Goal: Transaction & Acquisition: Purchase product/service

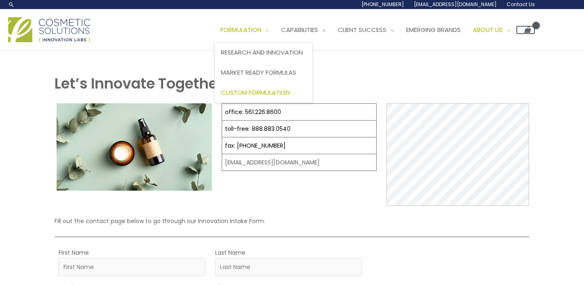
click at [283, 90] on span "Custom Formulation" at bounding box center [255, 92] width 69 height 9
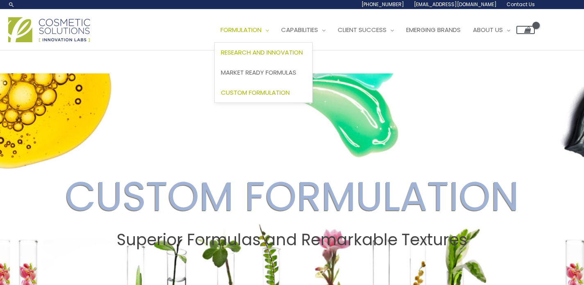
click at [269, 50] on span "Research and Innovation" at bounding box center [262, 52] width 82 height 9
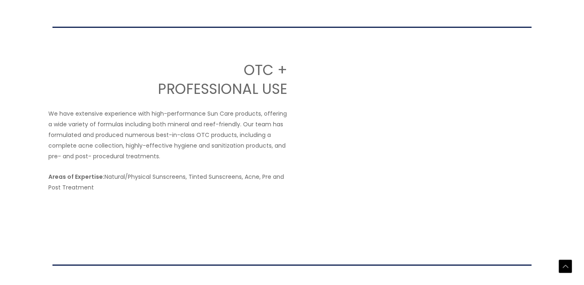
scroll to position [1311, 0]
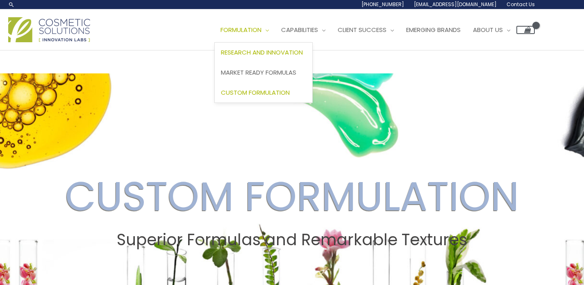
click at [257, 53] on span "Research and Innovation" at bounding box center [262, 52] width 82 height 9
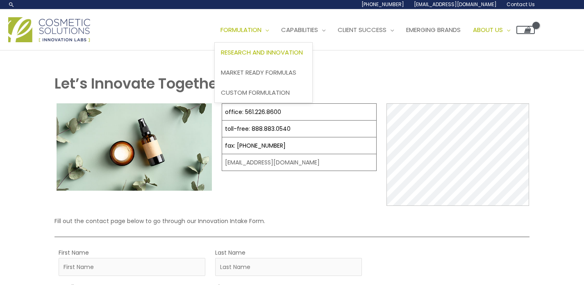
click at [263, 51] on span "Research and Innovation" at bounding box center [262, 52] width 82 height 9
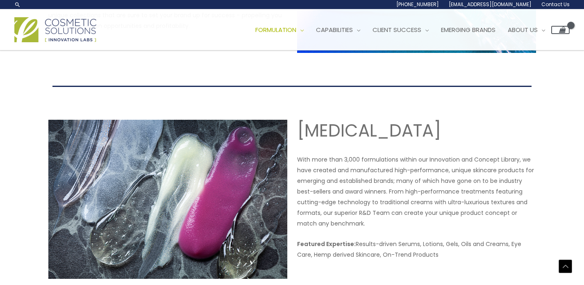
scroll to position [498, 0]
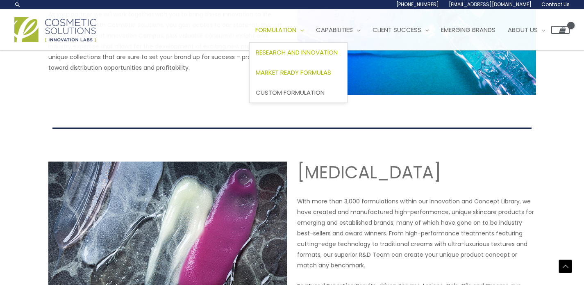
click at [290, 74] on span "Market Ready Formulas" at bounding box center [293, 72] width 75 height 9
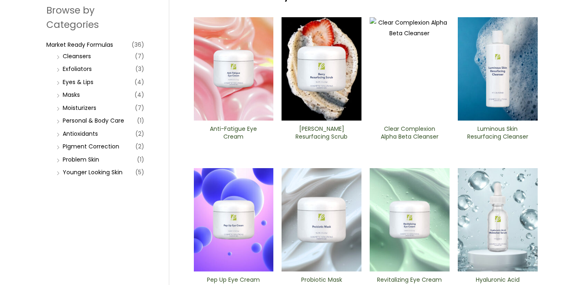
scroll to position [107, 0]
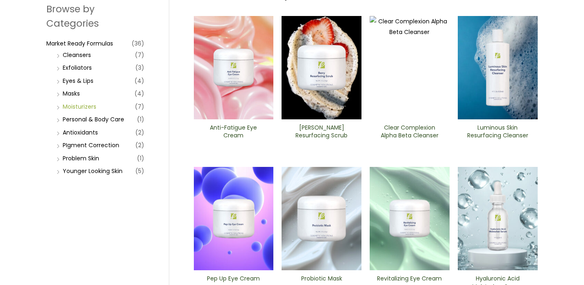
click at [89, 108] on link "Moisturizers" at bounding box center [80, 106] width 34 height 8
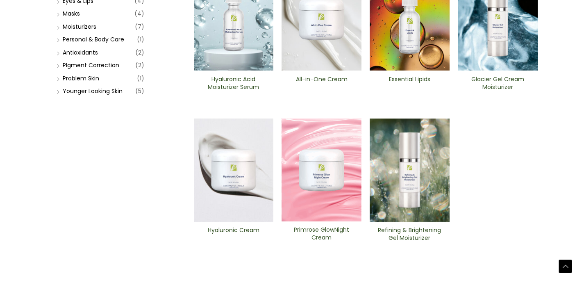
scroll to position [189, 0]
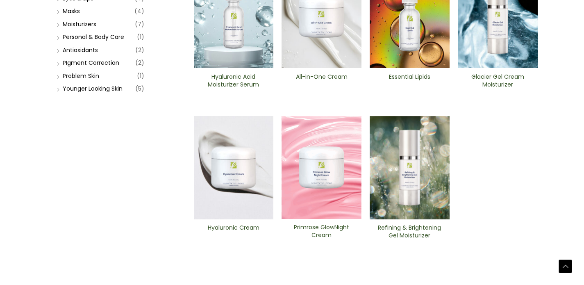
click at [240, 33] on img at bounding box center [234, 16] width 80 height 103
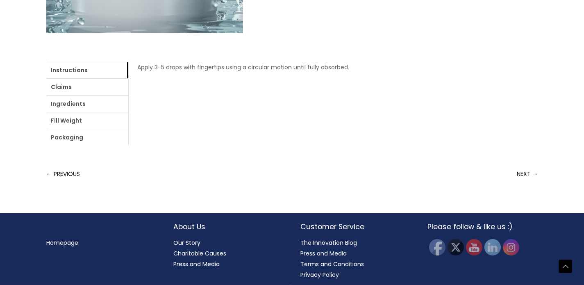
scroll to position [322, 0]
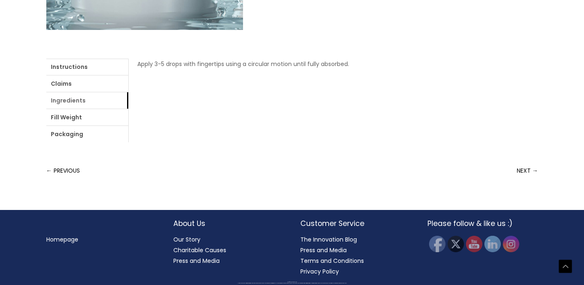
click at [76, 100] on link "Ingredients" at bounding box center [87, 100] width 82 height 16
click at [337, 66] on link "login" at bounding box center [337, 64] width 14 height 8
click at [77, 100] on link "Ingredients" at bounding box center [87, 100] width 82 height 16
click at [339, 65] on link "login" at bounding box center [337, 64] width 14 height 8
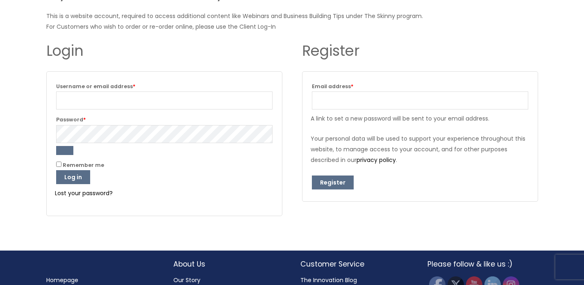
scroll to position [110, 0]
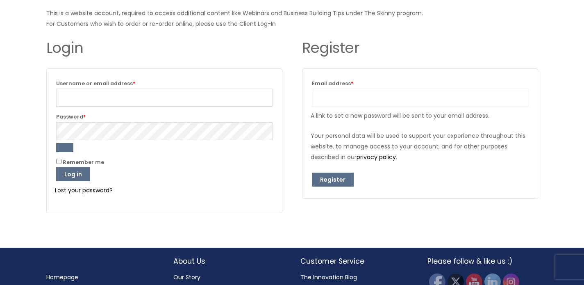
click at [370, 100] on input "Email address * Required" at bounding box center [420, 97] width 216 height 18
type input "[EMAIL_ADDRESS][DOMAIN_NAME]"
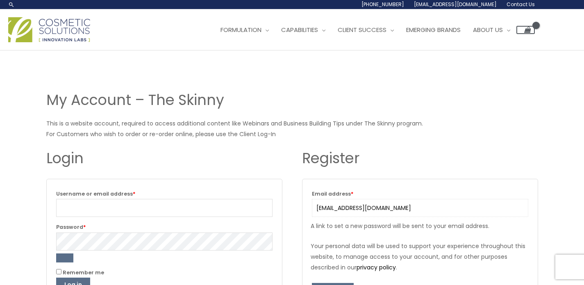
scroll to position [148, 0]
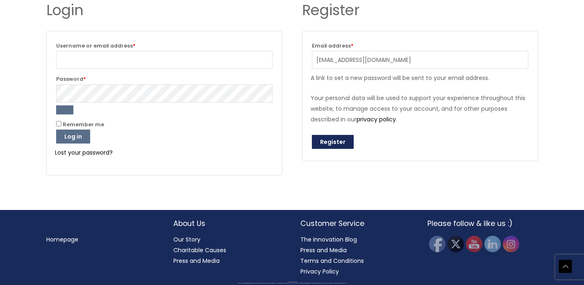
click at [326, 140] on button "Register" at bounding box center [333, 142] width 42 height 14
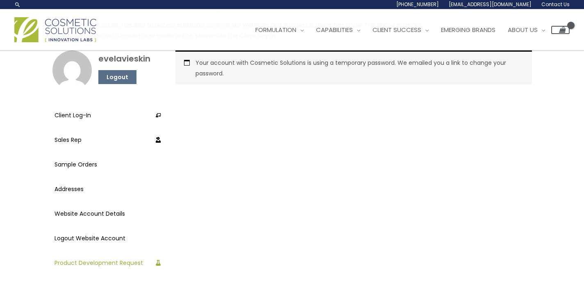
scroll to position [102, 0]
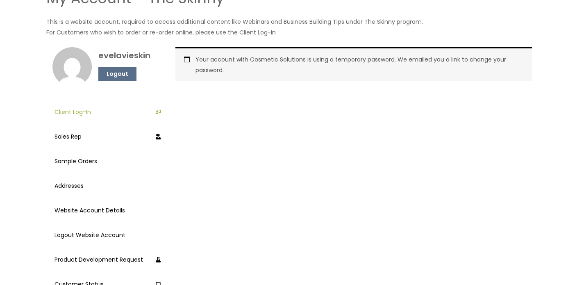
click at [83, 111] on link "Client Log-In" at bounding box center [107, 112] width 106 height 20
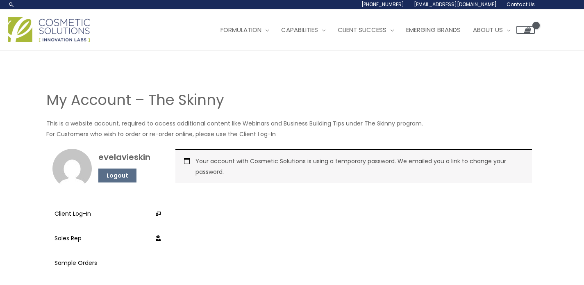
click at [187, 160] on div "Your account with Cosmetic Solutions is using a temporary password. We emailed …" at bounding box center [353, 166] width 356 height 34
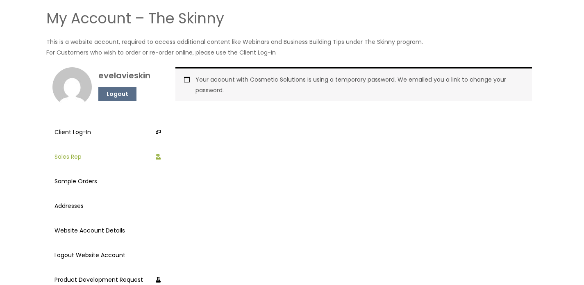
scroll to position [82, 0]
click at [79, 178] on link "Sample Orders" at bounding box center [107, 180] width 106 height 20
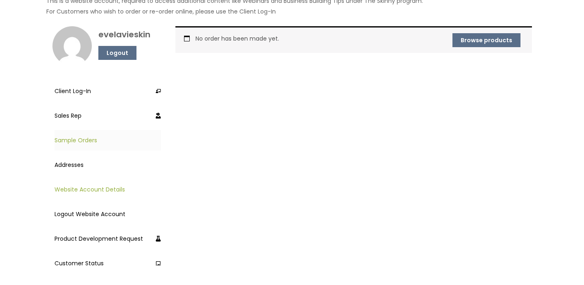
scroll to position [125, 0]
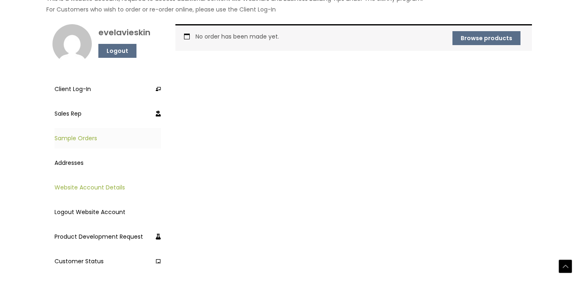
click at [95, 189] on link "Website Account Details" at bounding box center [107, 187] width 106 height 20
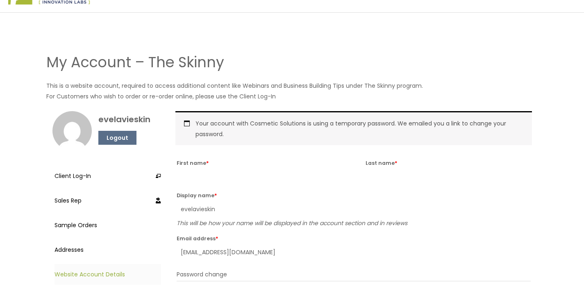
scroll to position [39, 0]
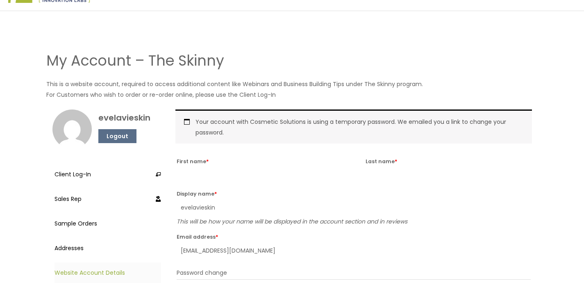
click at [199, 164] on label "First name *" at bounding box center [259, 161] width 165 height 10
click at [199, 166] on input "First name *" at bounding box center [259, 174] width 165 height 17
type input "e"
type input "[PERSON_NAME]"
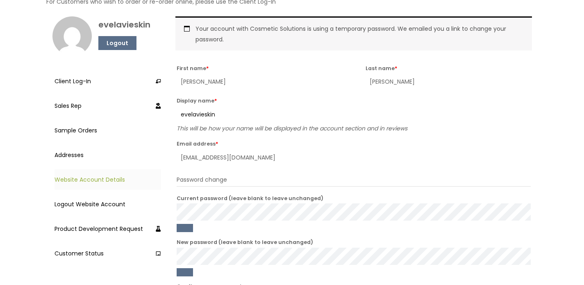
scroll to position [134, 0]
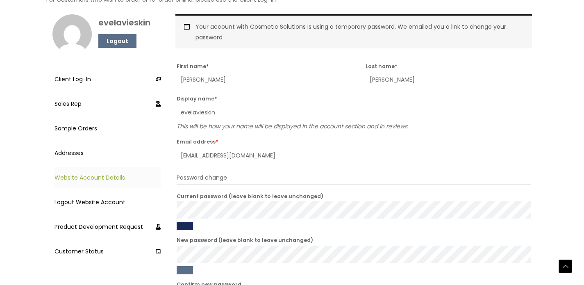
click at [183, 226] on button "Show password" at bounding box center [185, 226] width 16 height 8
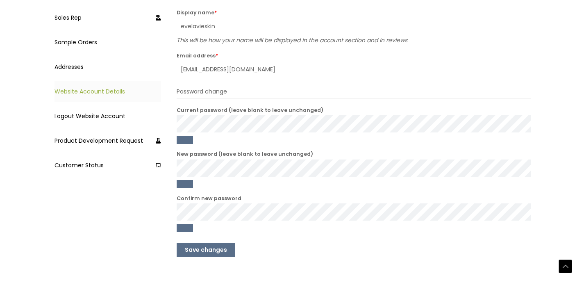
scroll to position [289, 0]
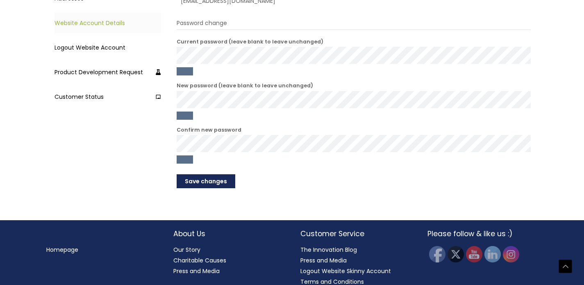
click at [211, 183] on button "Save changes" at bounding box center [206, 181] width 59 height 14
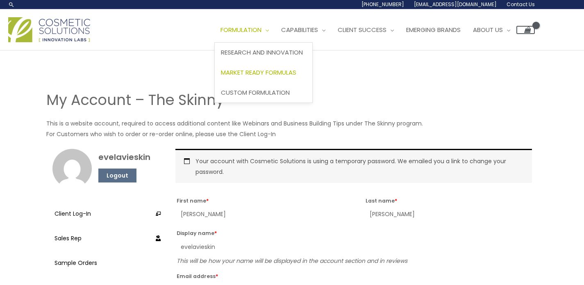
click at [271, 75] on span "Market Ready Formulas" at bounding box center [258, 72] width 75 height 9
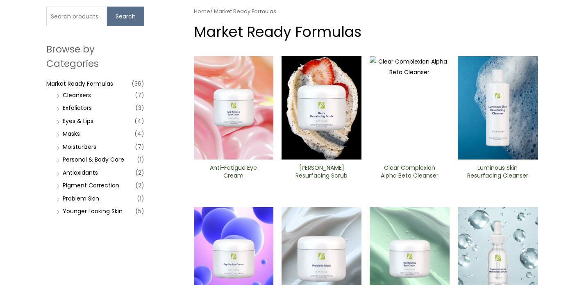
scroll to position [66, 0]
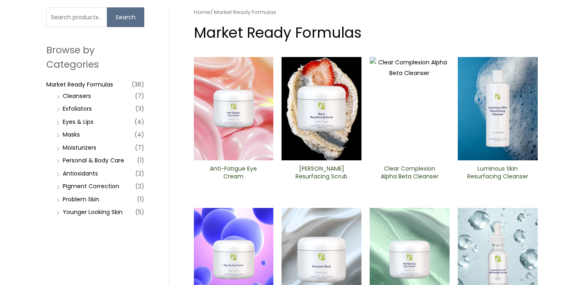
click at [59, 173] on li "Antioxidants (2)" at bounding box center [99, 173] width 90 height 11
click at [84, 174] on link "Antioxidants" at bounding box center [80, 173] width 35 height 8
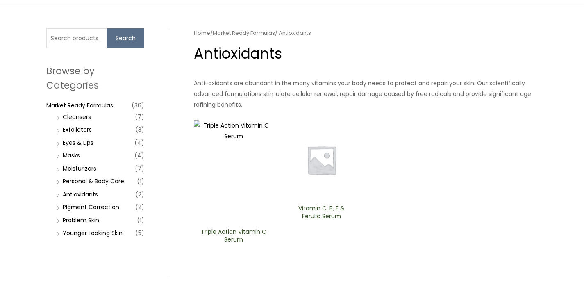
scroll to position [46, 0]
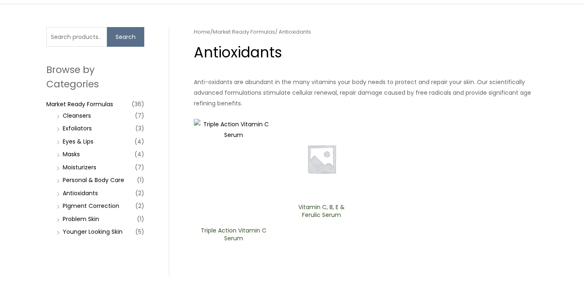
click at [313, 208] on h2 "Vitamin C, B, E & Ferulic Serum" at bounding box center [321, 211] width 66 height 16
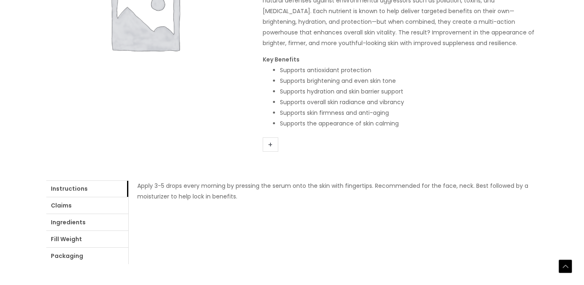
scroll to position [187, 0]
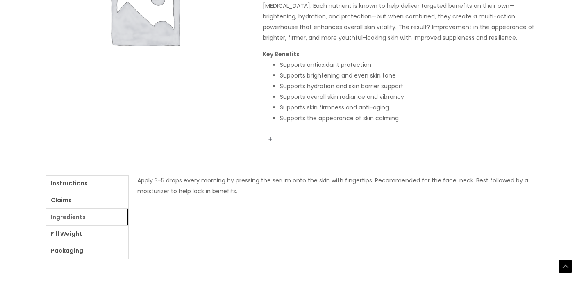
click at [68, 223] on link "Ingredients" at bounding box center [87, 216] width 82 height 16
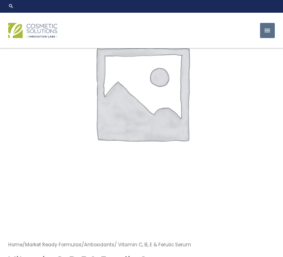
scroll to position [89, 0]
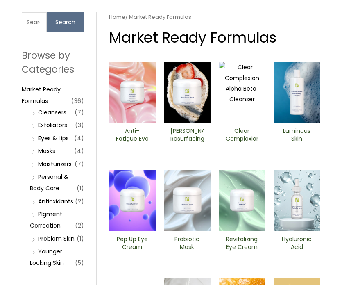
scroll to position [73, 0]
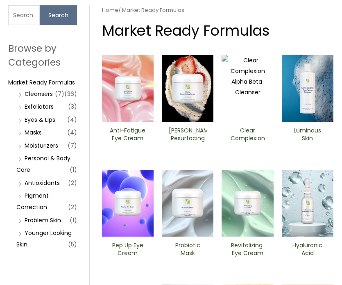
click at [23, 147] on li "Moisturizers (7)" at bounding box center [46, 145] width 61 height 11
click at [35, 145] on link "Moisturizers" at bounding box center [42, 145] width 34 height 8
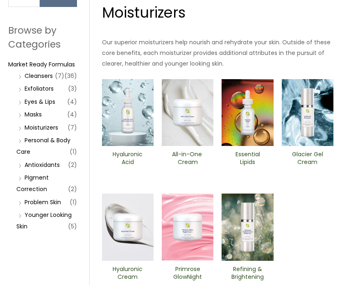
scroll to position [93, 0]
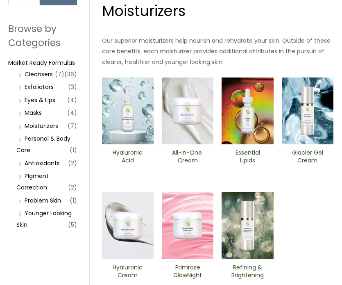
click at [126, 155] on h2 "Hyaluronic Acid Moisturizer Serum" at bounding box center [128, 157] width 38 height 16
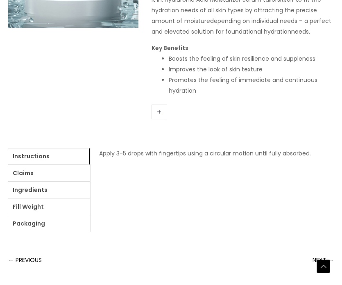
scroll to position [245, 0]
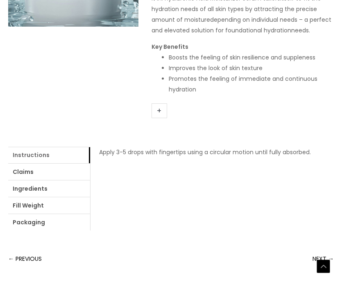
click at [35, 154] on link "Instructions" at bounding box center [49, 155] width 82 height 16
click at [27, 190] on link "Ingredients" at bounding box center [49, 188] width 82 height 16
